Goal: Task Accomplishment & Management: Manage account settings

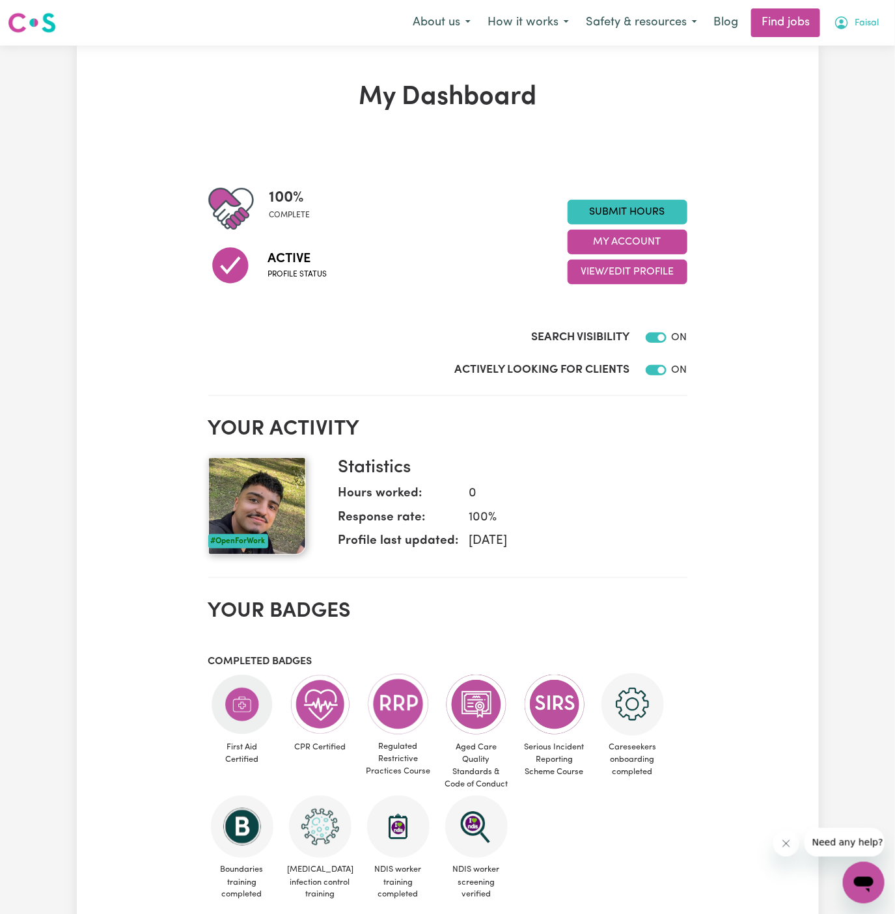
click at [880, 26] on button "Faisal" at bounding box center [856, 22] width 62 height 27
click at [836, 40] on link "My Account" at bounding box center [834, 50] width 103 height 25
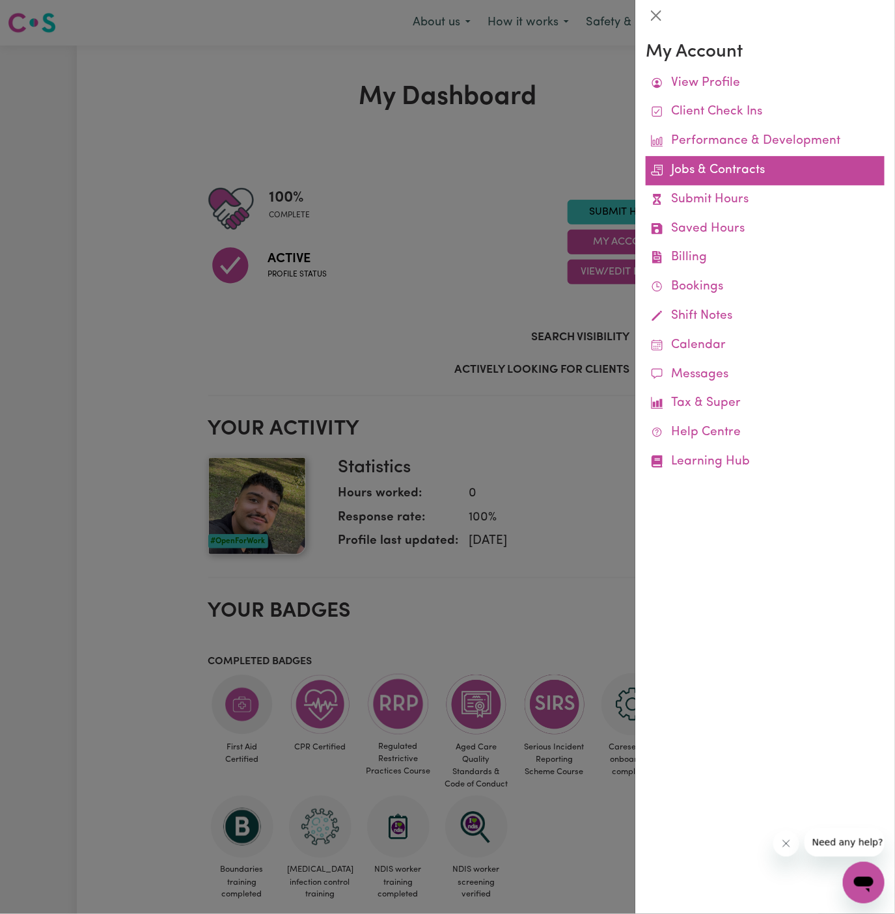
click at [735, 167] on link "Jobs & Contracts" at bounding box center [764, 170] width 239 height 29
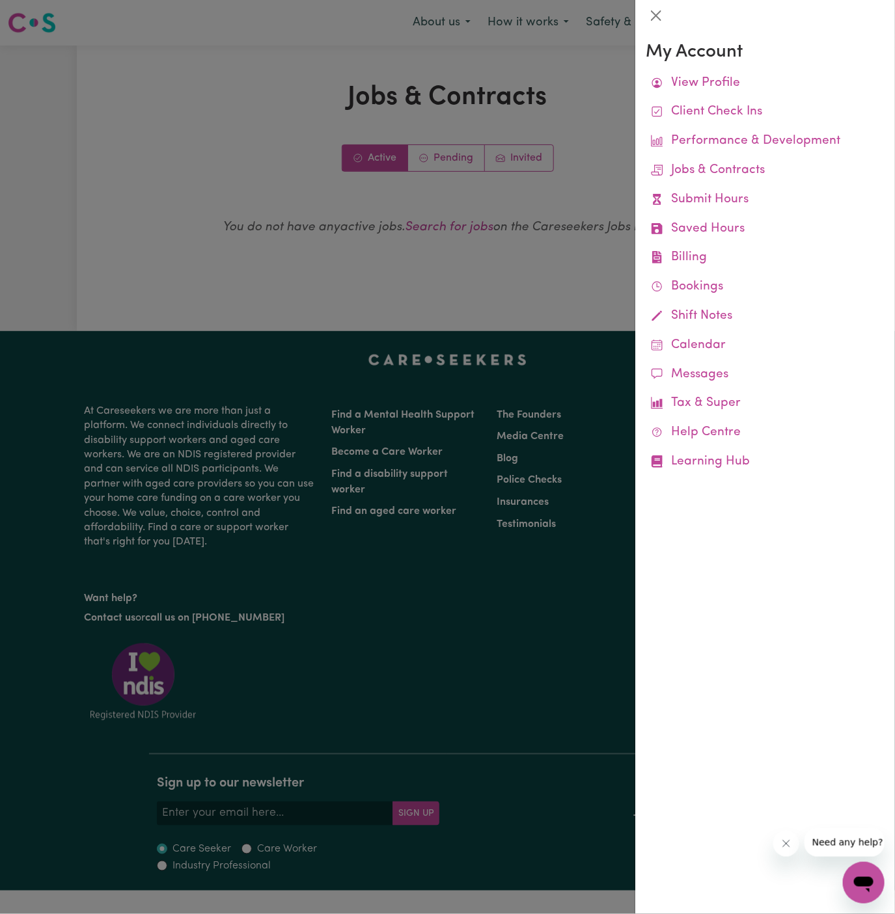
click at [453, 159] on div at bounding box center [447, 457] width 895 height 914
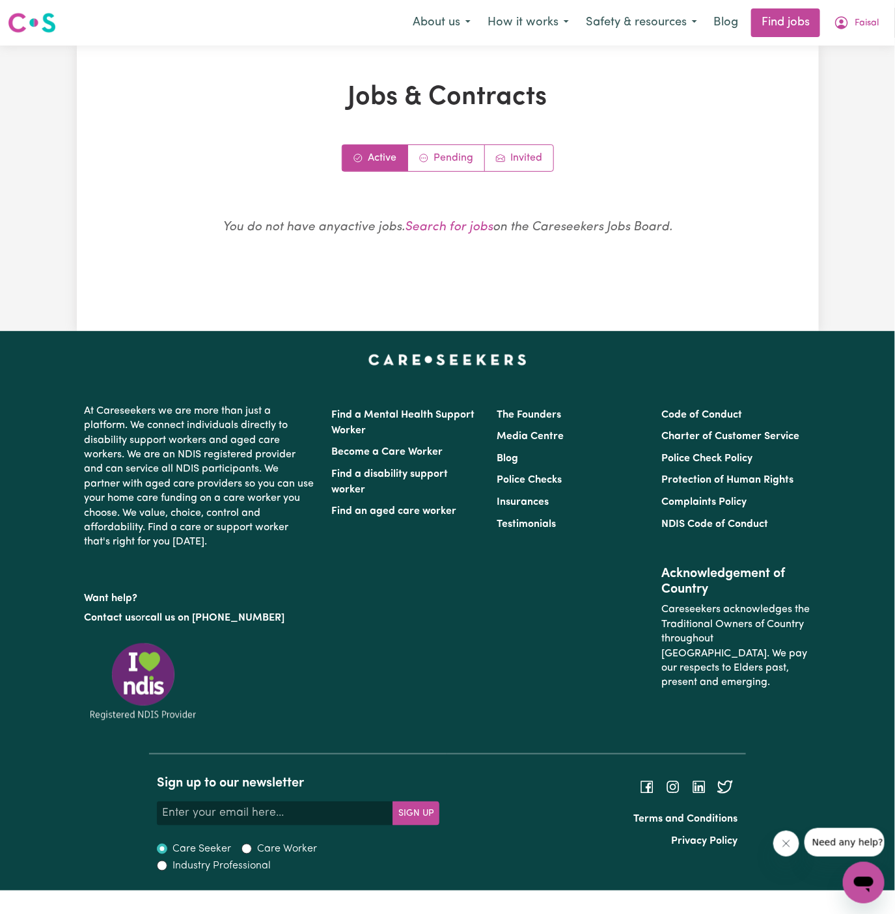
click at [453, 159] on link "Pending" at bounding box center [446, 158] width 77 height 26
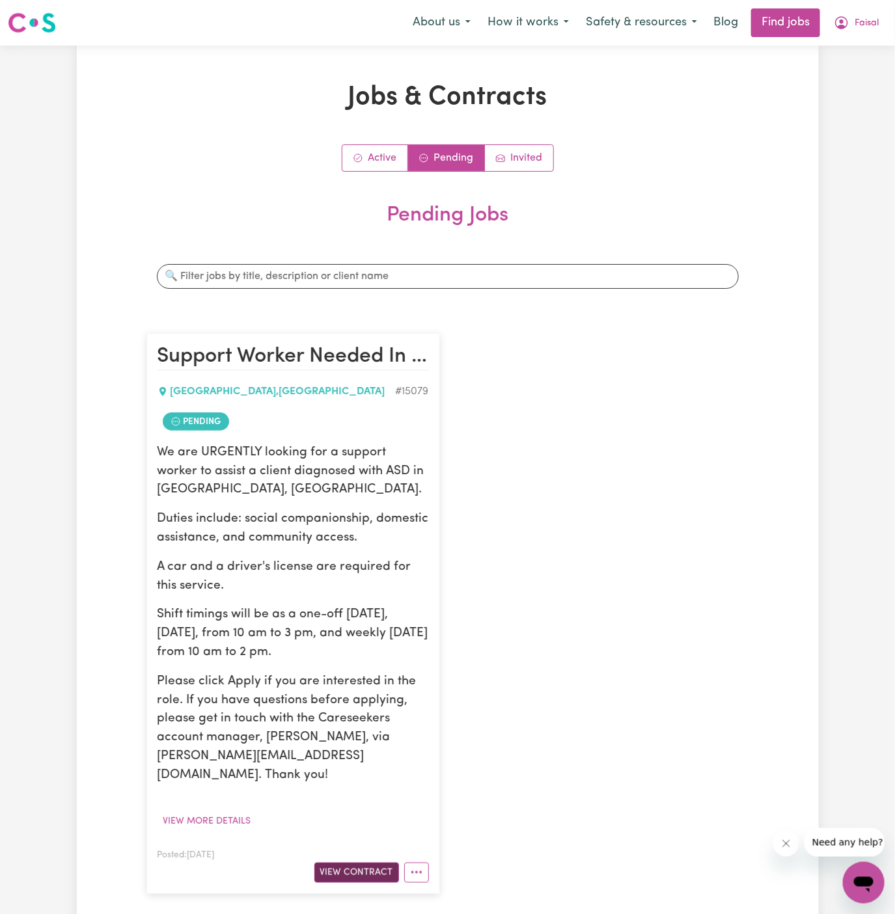
click at [357, 863] on button "View Contract" at bounding box center [356, 873] width 85 height 20
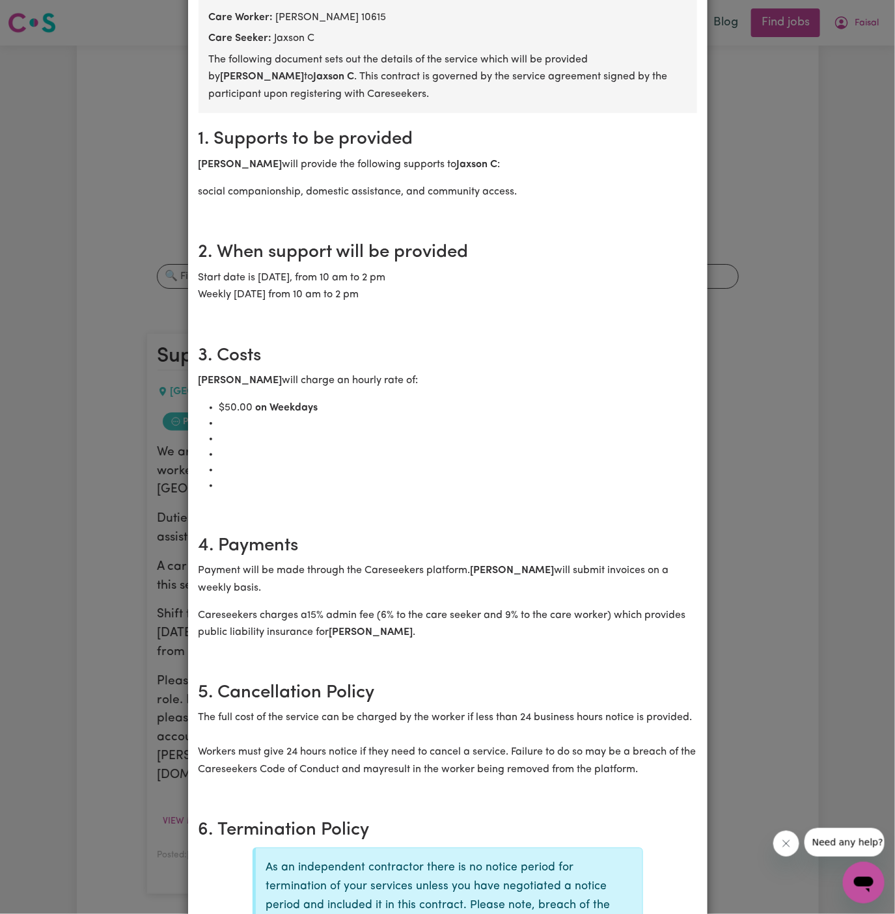
scroll to position [222, 0]
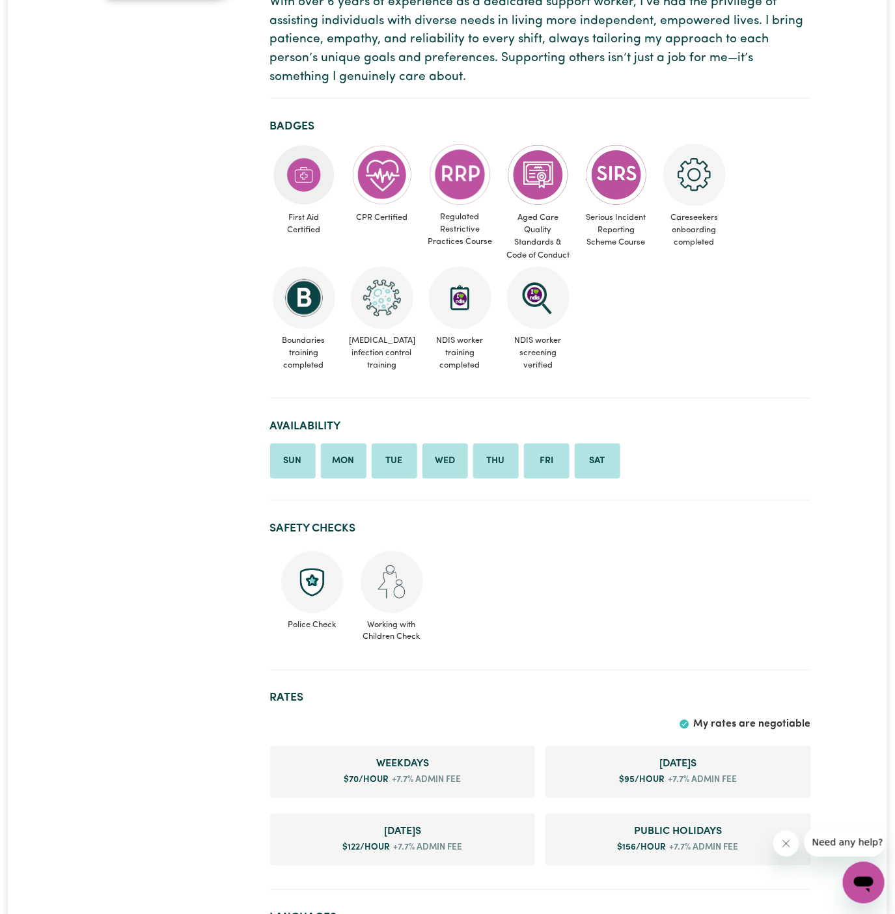
scroll to position [260, 0]
